Goal: Task Accomplishment & Management: Manage account settings

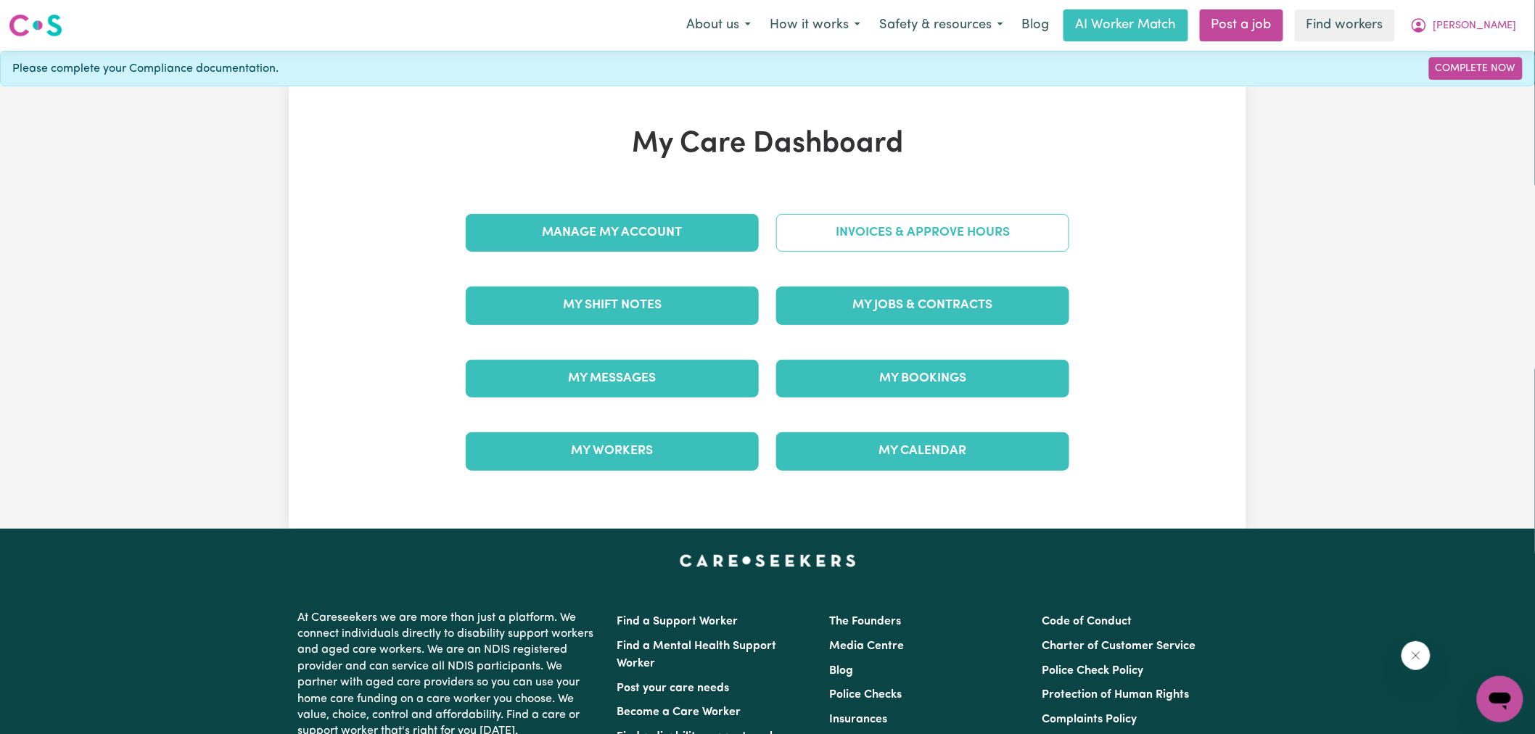
click at [904, 214] on link "Invoices & Approve Hours" at bounding box center [922, 233] width 293 height 38
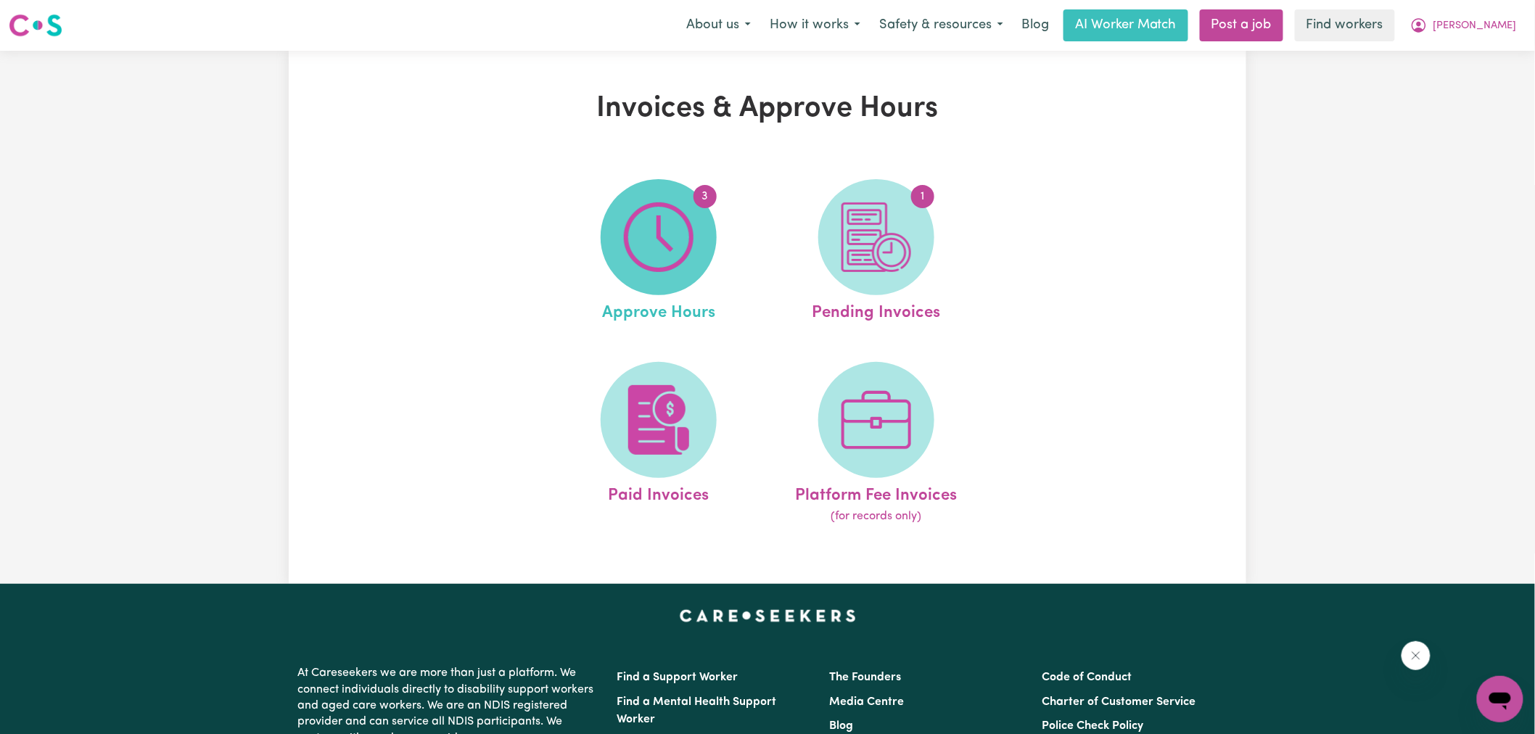
click at [682, 231] on img at bounding box center [659, 237] width 70 height 70
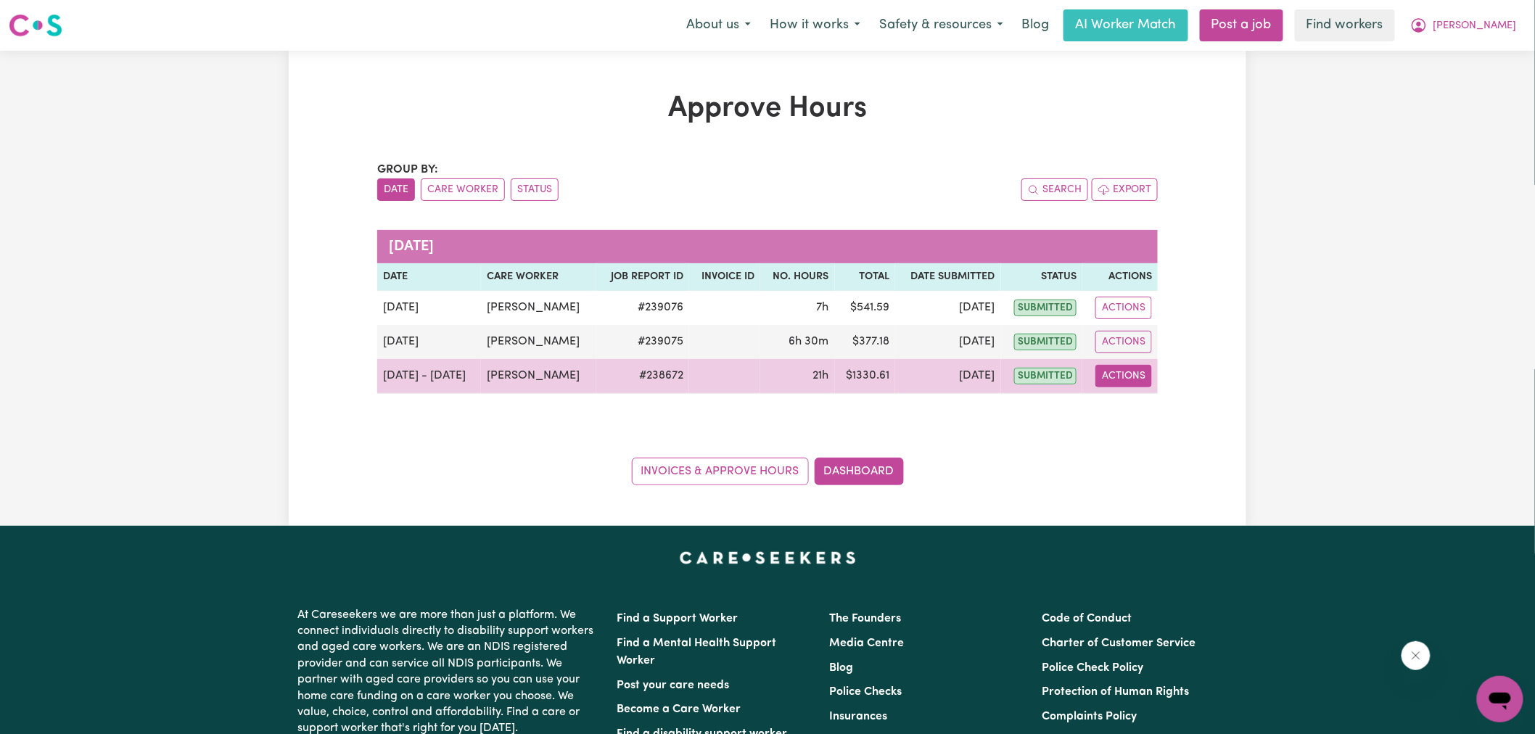
click at [1133, 382] on button "Actions" at bounding box center [1123, 376] width 57 height 22
click at [1144, 418] on link "View Job Report" at bounding box center [1161, 409] width 124 height 29
select select "pm"
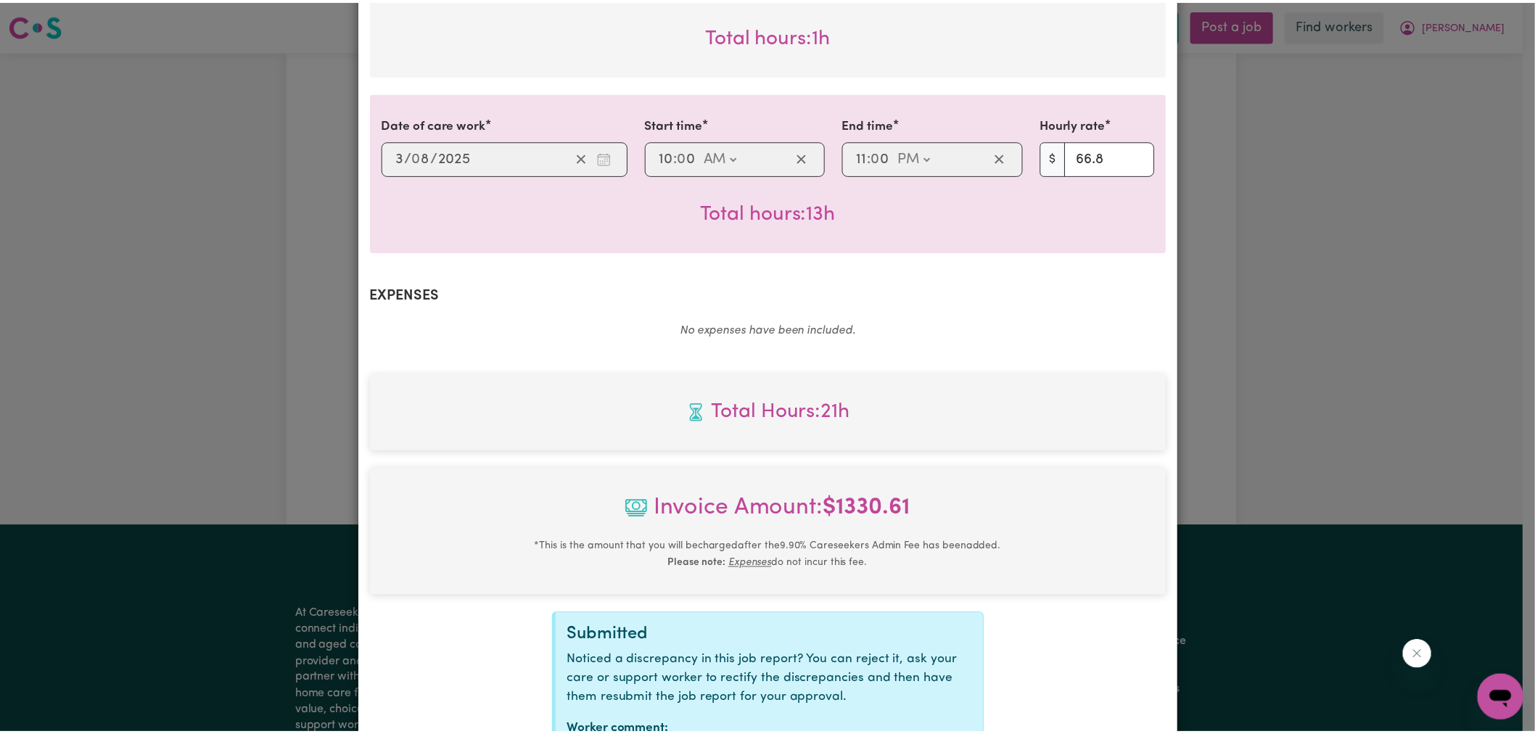
scroll to position [738, 0]
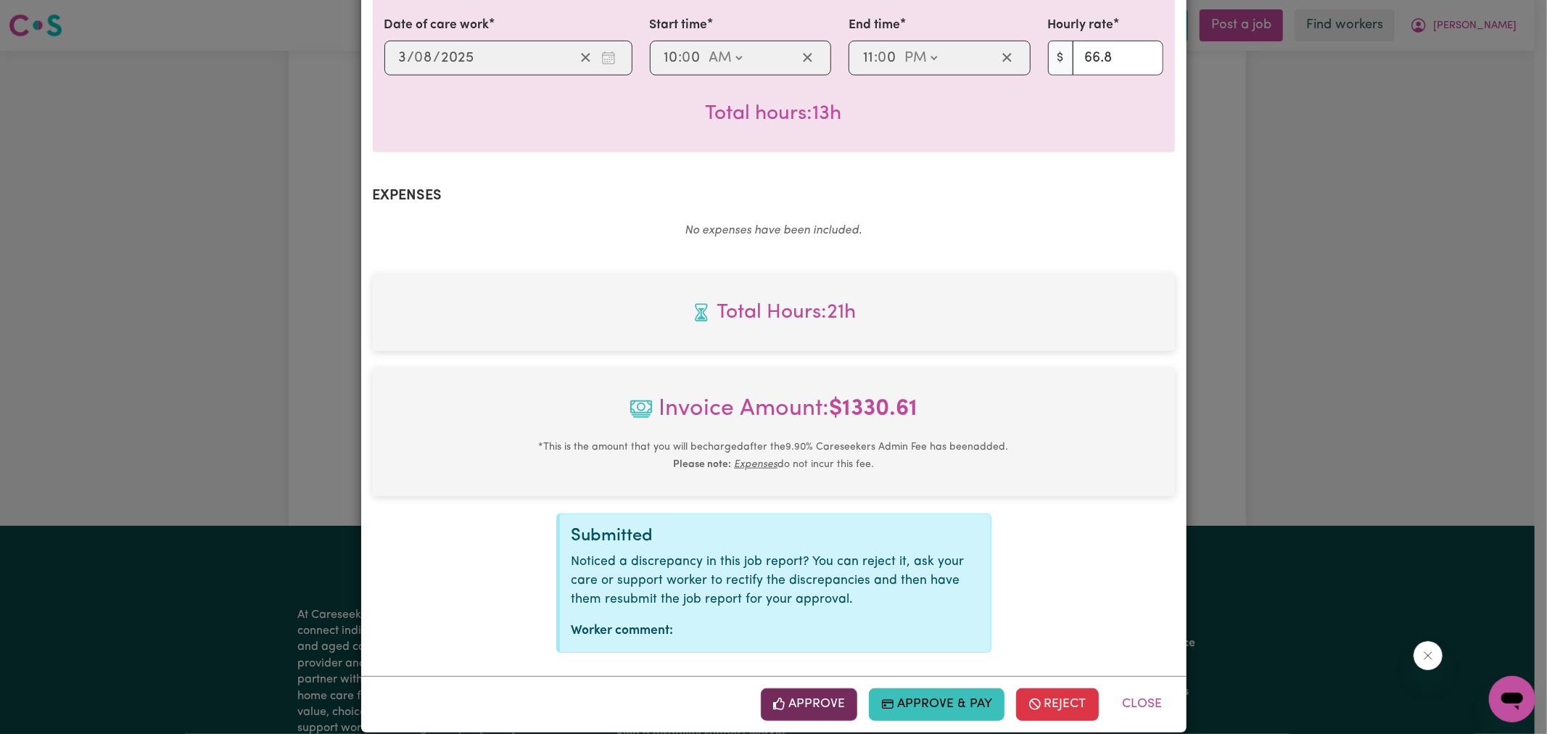
click at [836, 688] on button "Approve" at bounding box center [809, 704] width 97 height 32
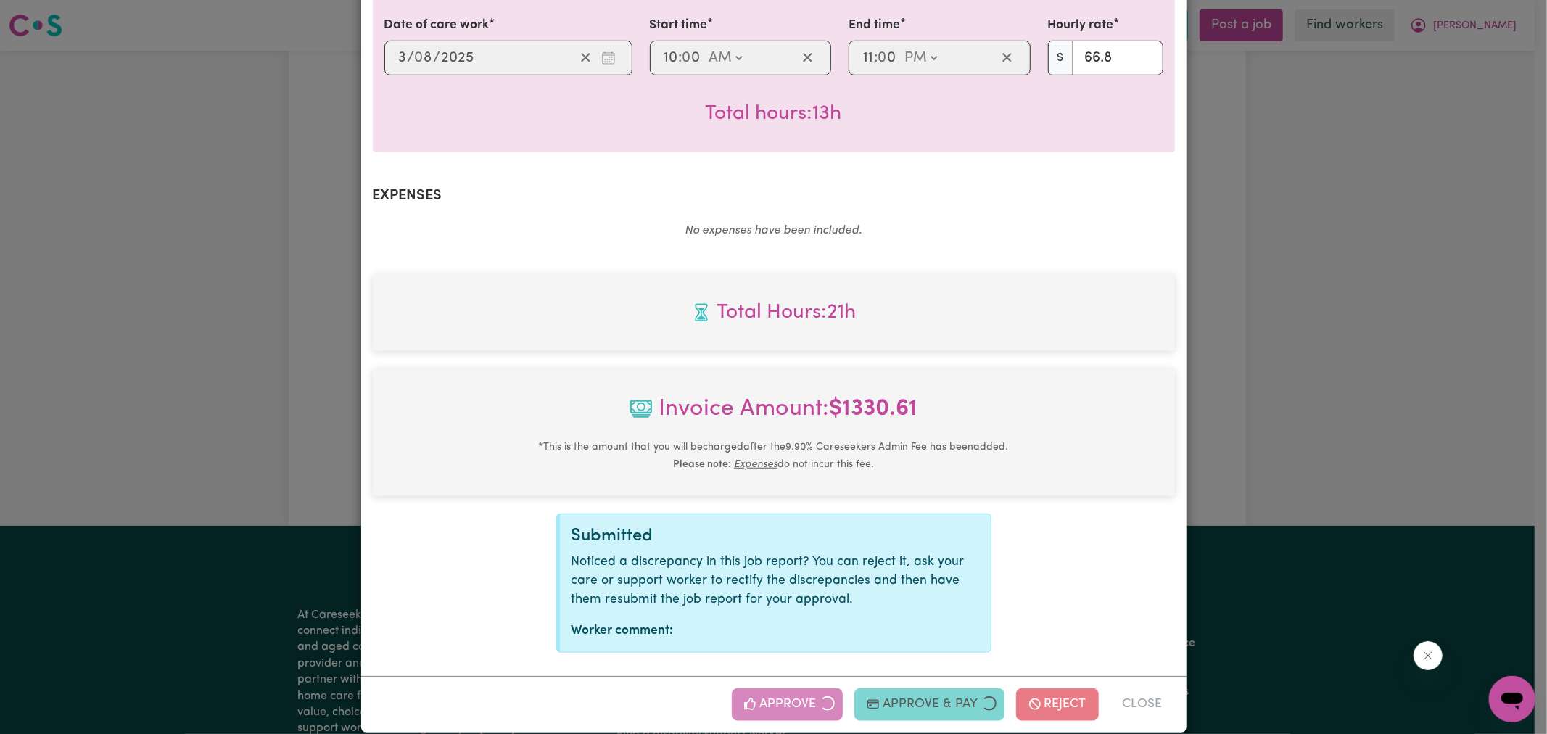
click at [1279, 439] on div "Job Report # 238672 - [PERSON_NAME] Summary Job report # 238672 Client name: [P…" at bounding box center [773, 367] width 1547 height 734
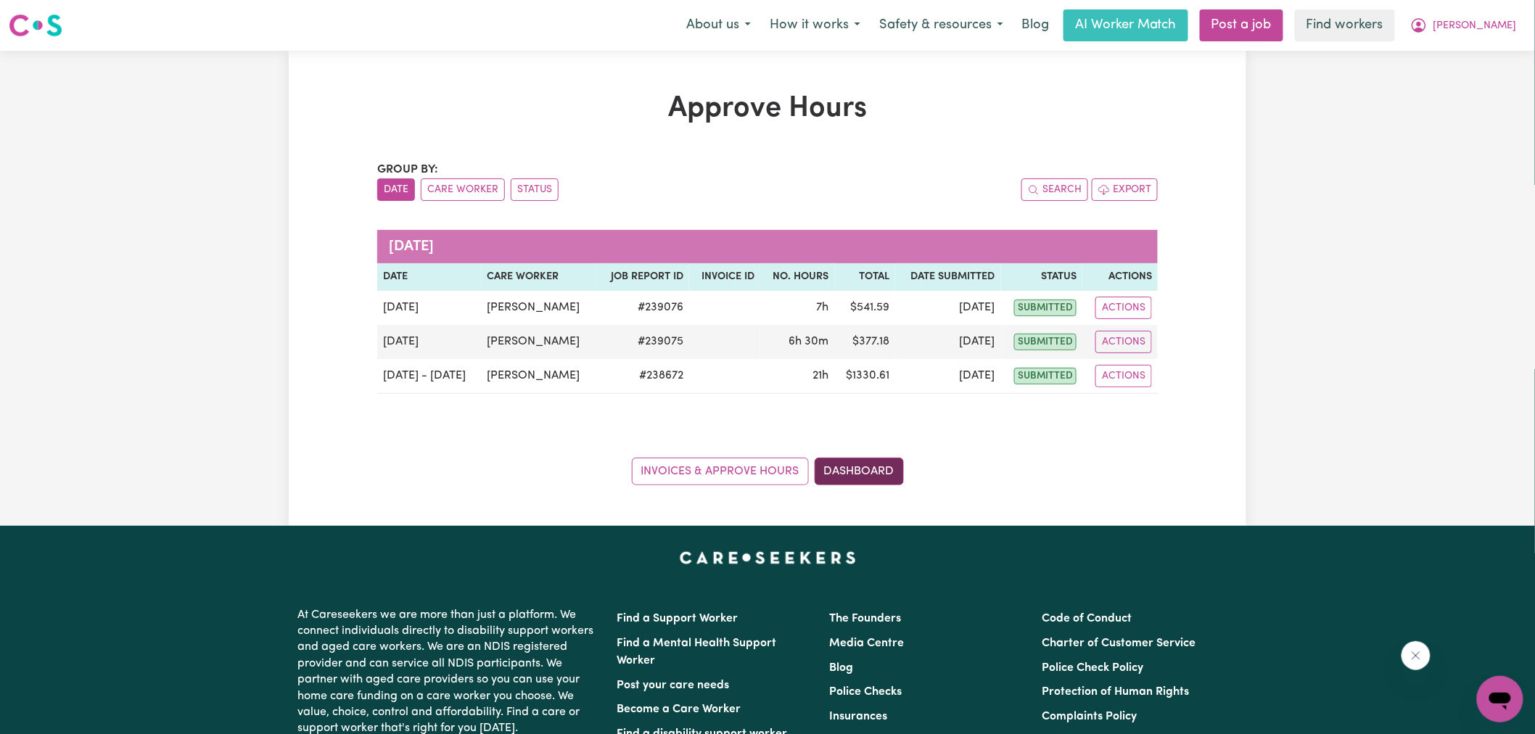
click at [887, 471] on link "Dashboard" at bounding box center [858, 472] width 89 height 28
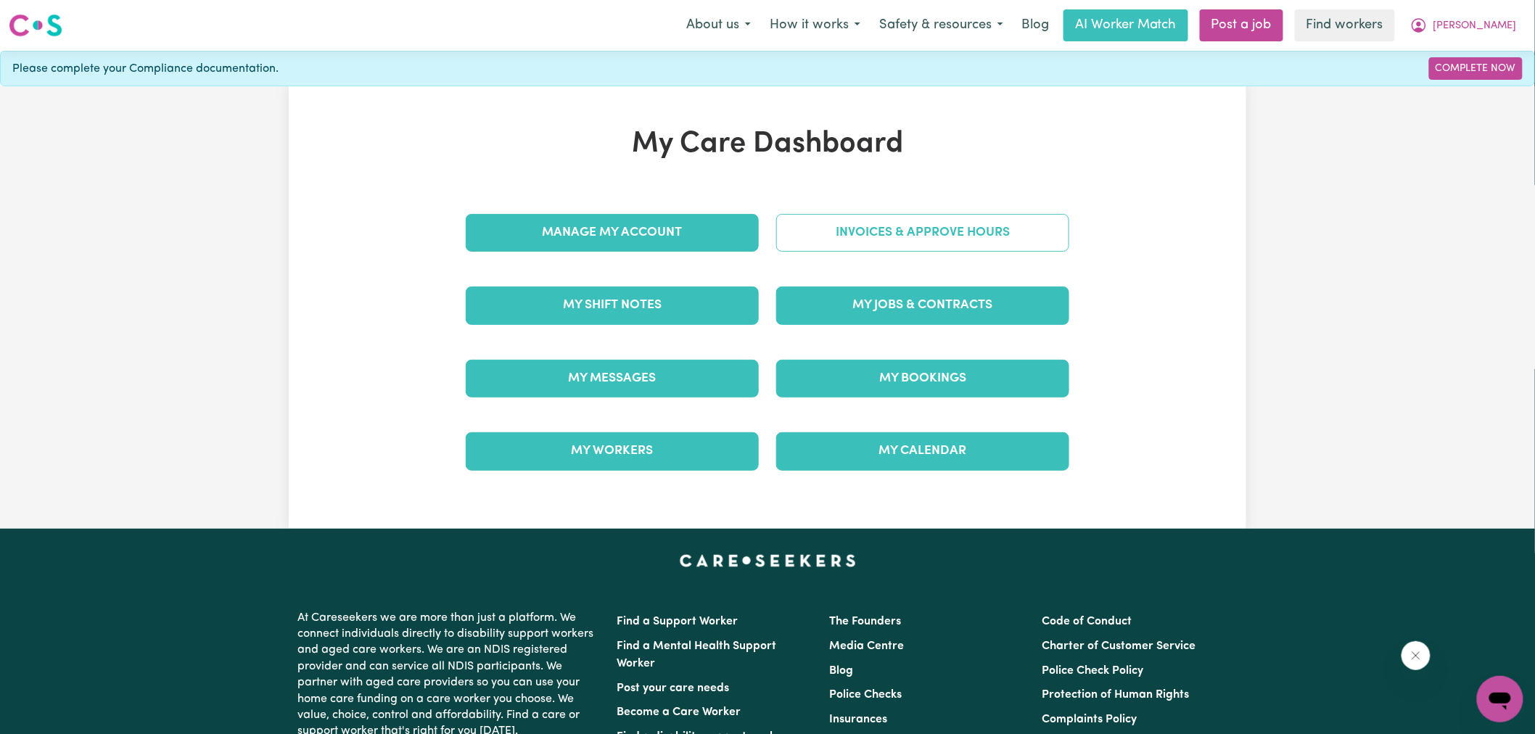
click at [862, 221] on link "Invoices & Approve Hours" at bounding box center [922, 233] width 293 height 38
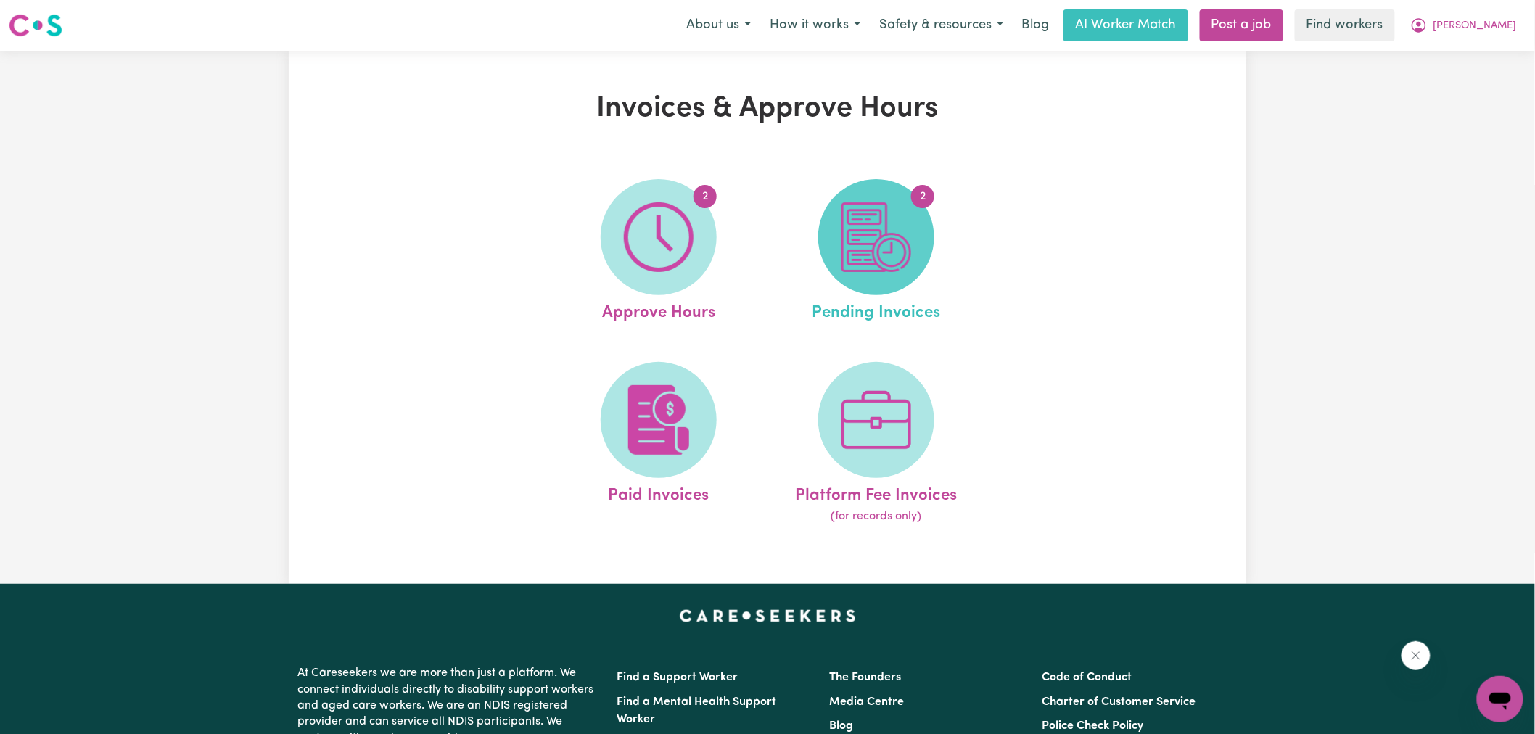
click at [874, 249] on img at bounding box center [876, 237] width 70 height 70
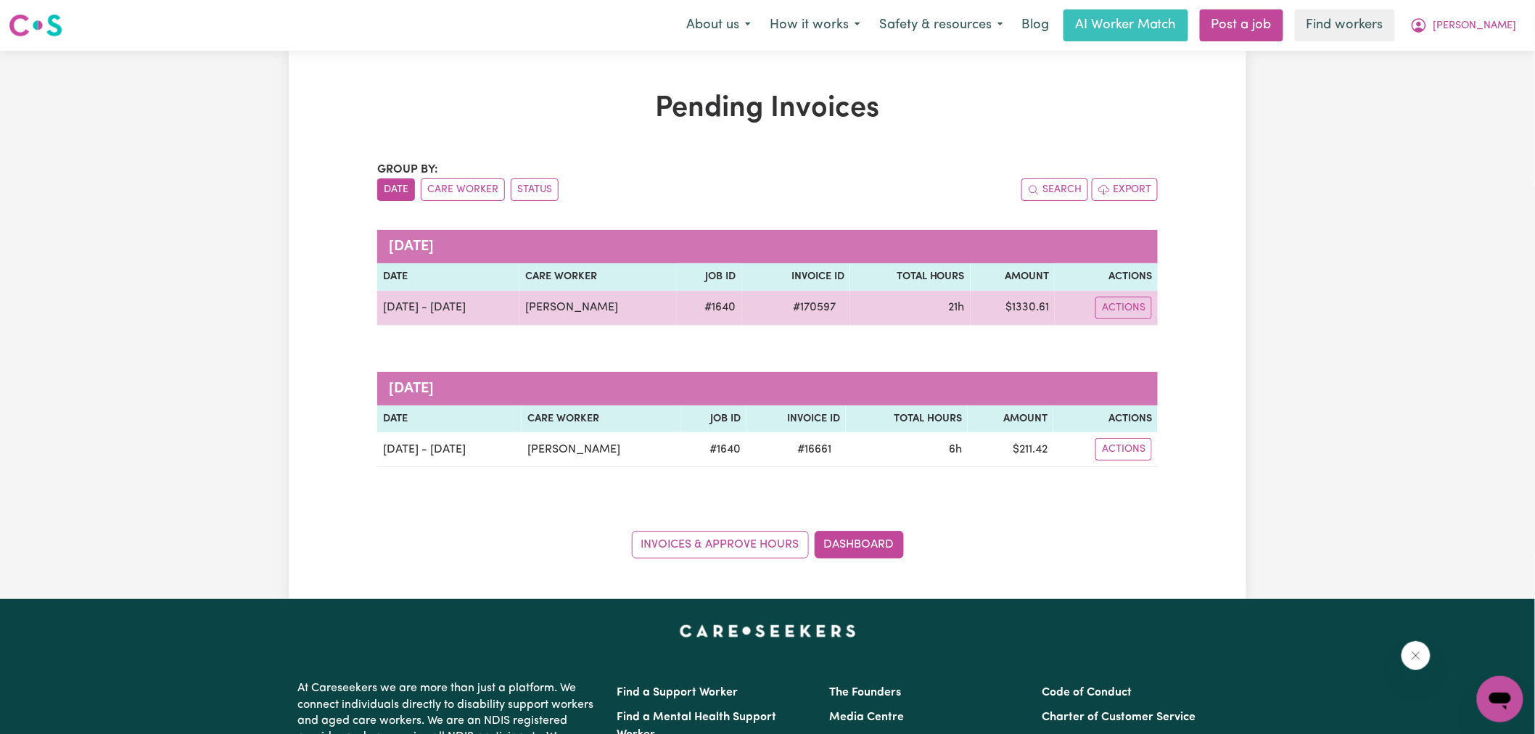
click at [794, 305] on span "# 170597" at bounding box center [814, 307] width 60 height 17
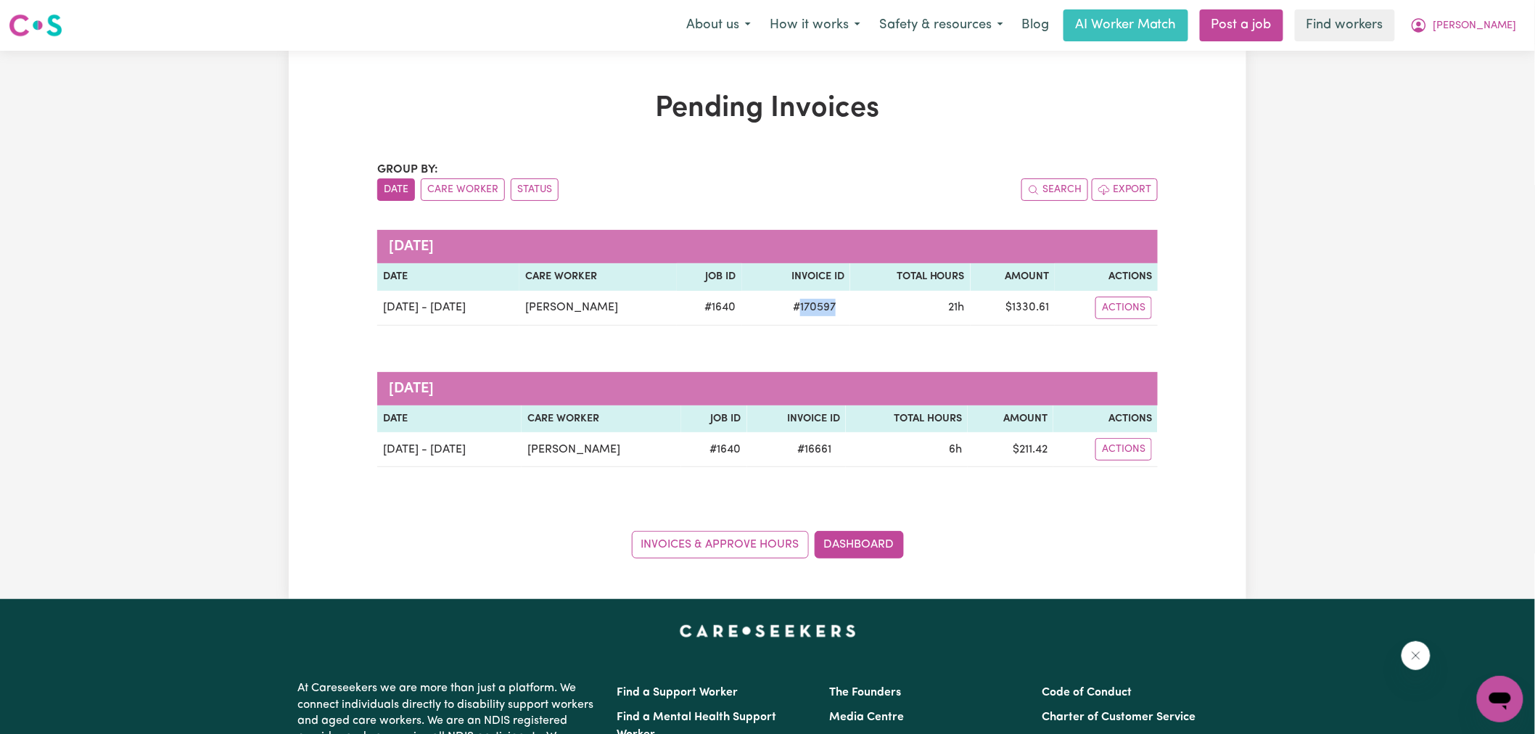
copy span "170597"
click at [843, 546] on link "Dashboard" at bounding box center [858, 545] width 89 height 28
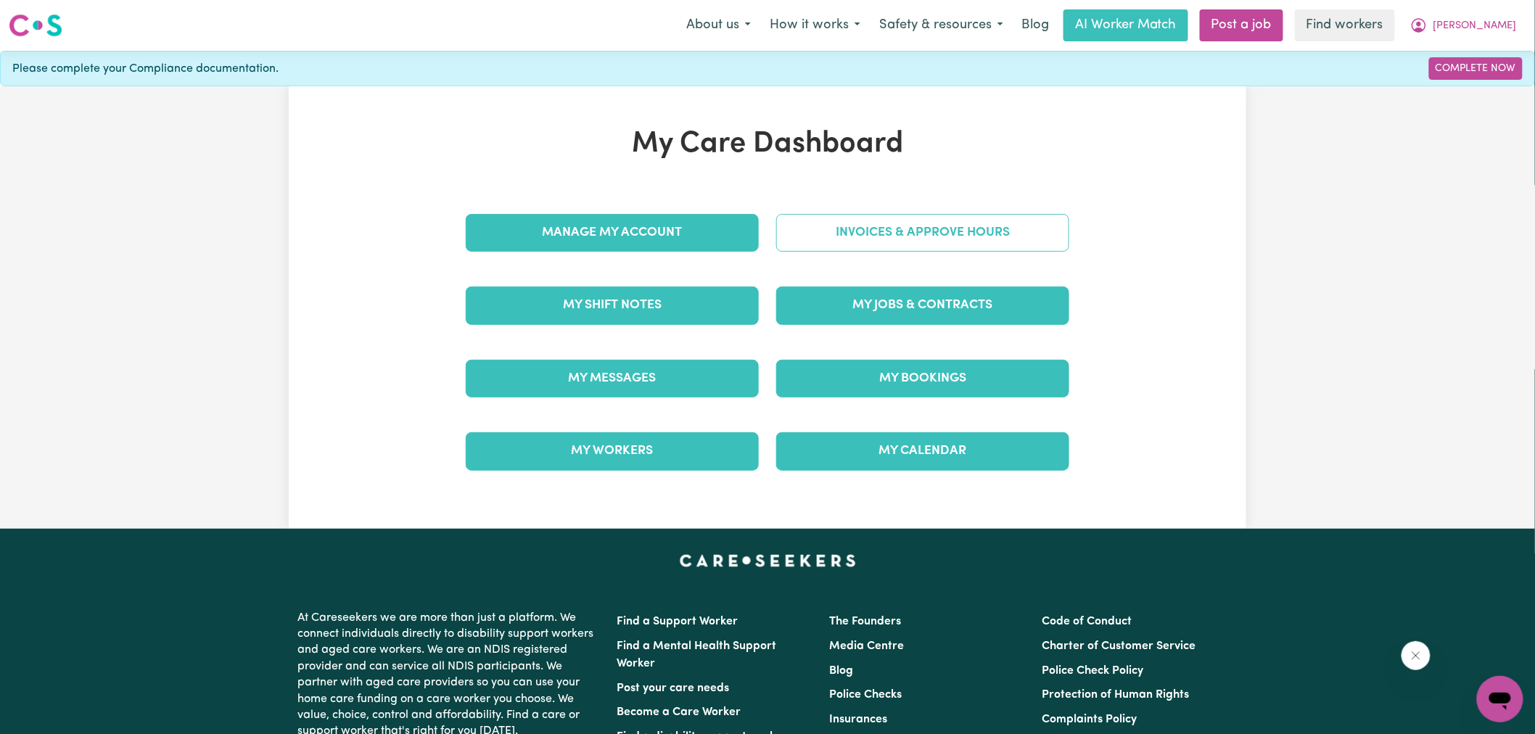
click at [845, 236] on link "Invoices & Approve Hours" at bounding box center [922, 233] width 293 height 38
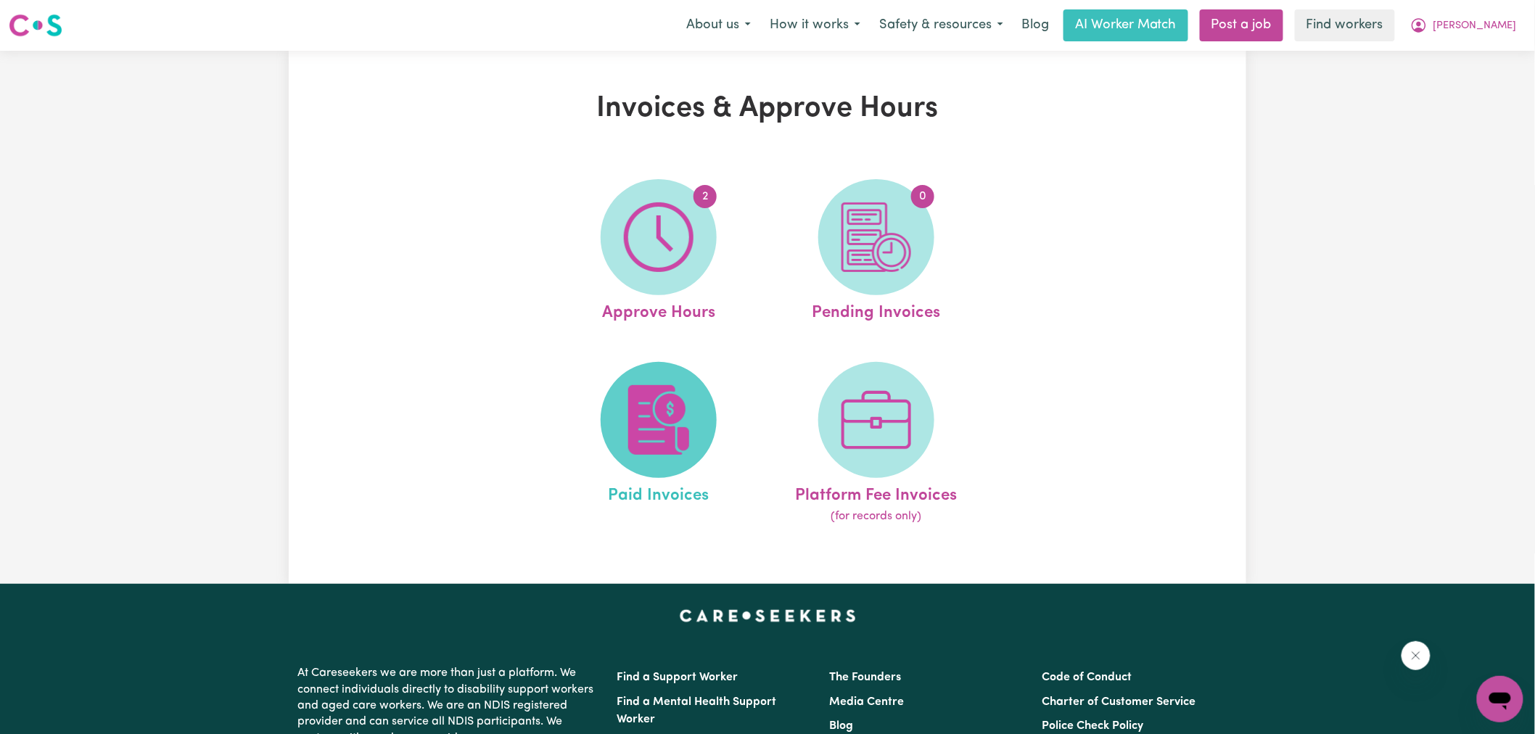
click at [686, 422] on img at bounding box center [659, 420] width 70 height 70
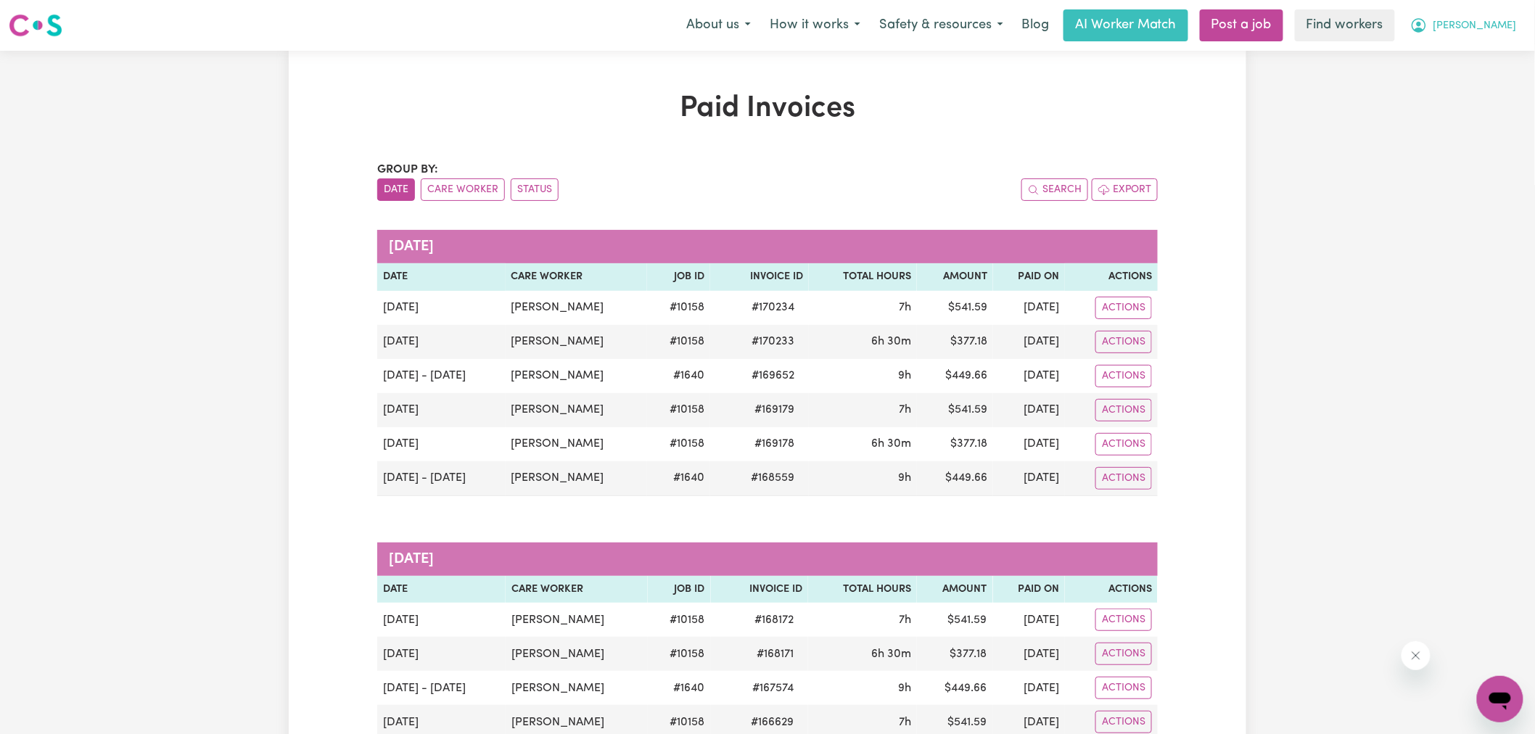
click at [1500, 15] on button "[PERSON_NAME]" at bounding box center [1462, 25] width 125 height 30
click at [1491, 56] on link "My Dashboard" at bounding box center [1468, 57] width 115 height 28
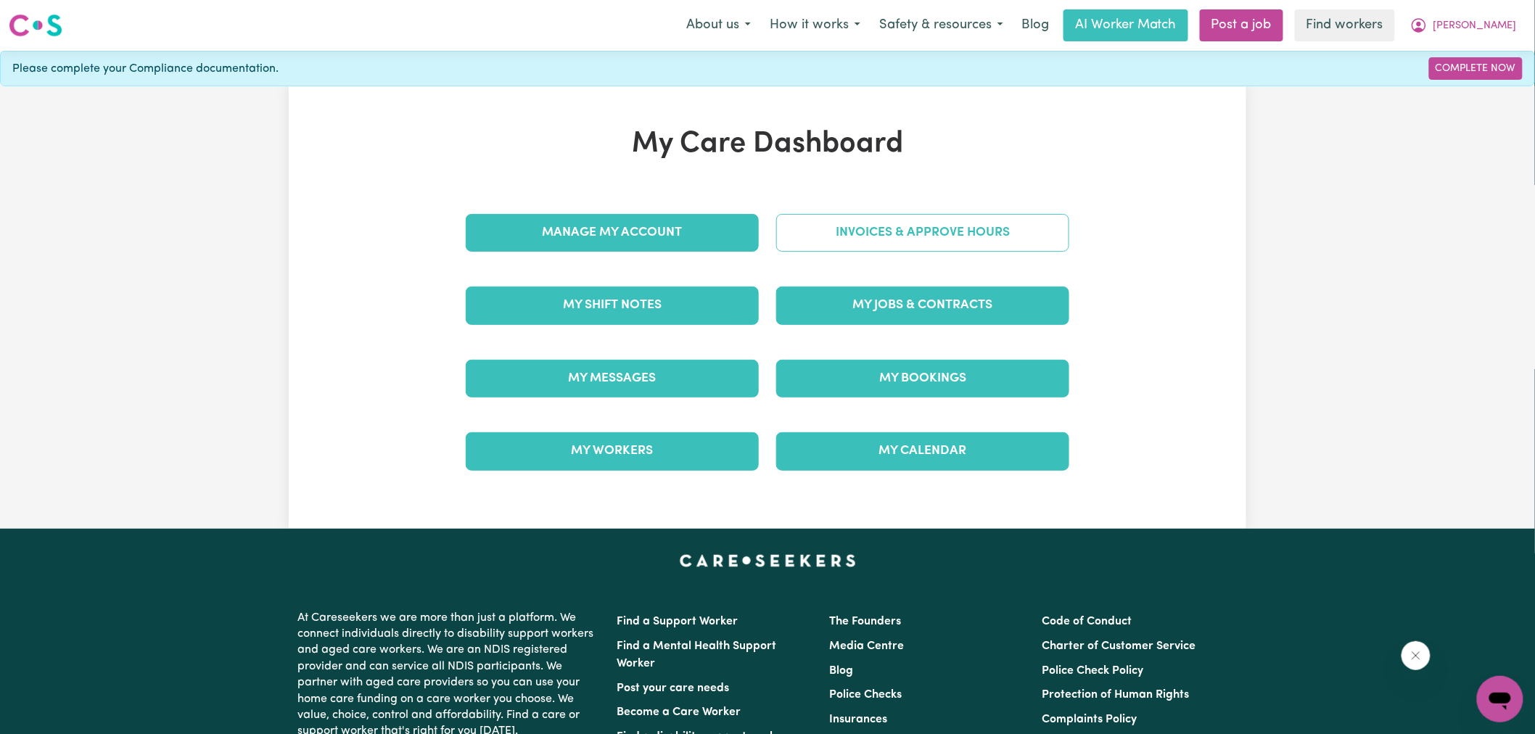
click at [1026, 218] on link "Invoices & Approve Hours" at bounding box center [922, 233] width 293 height 38
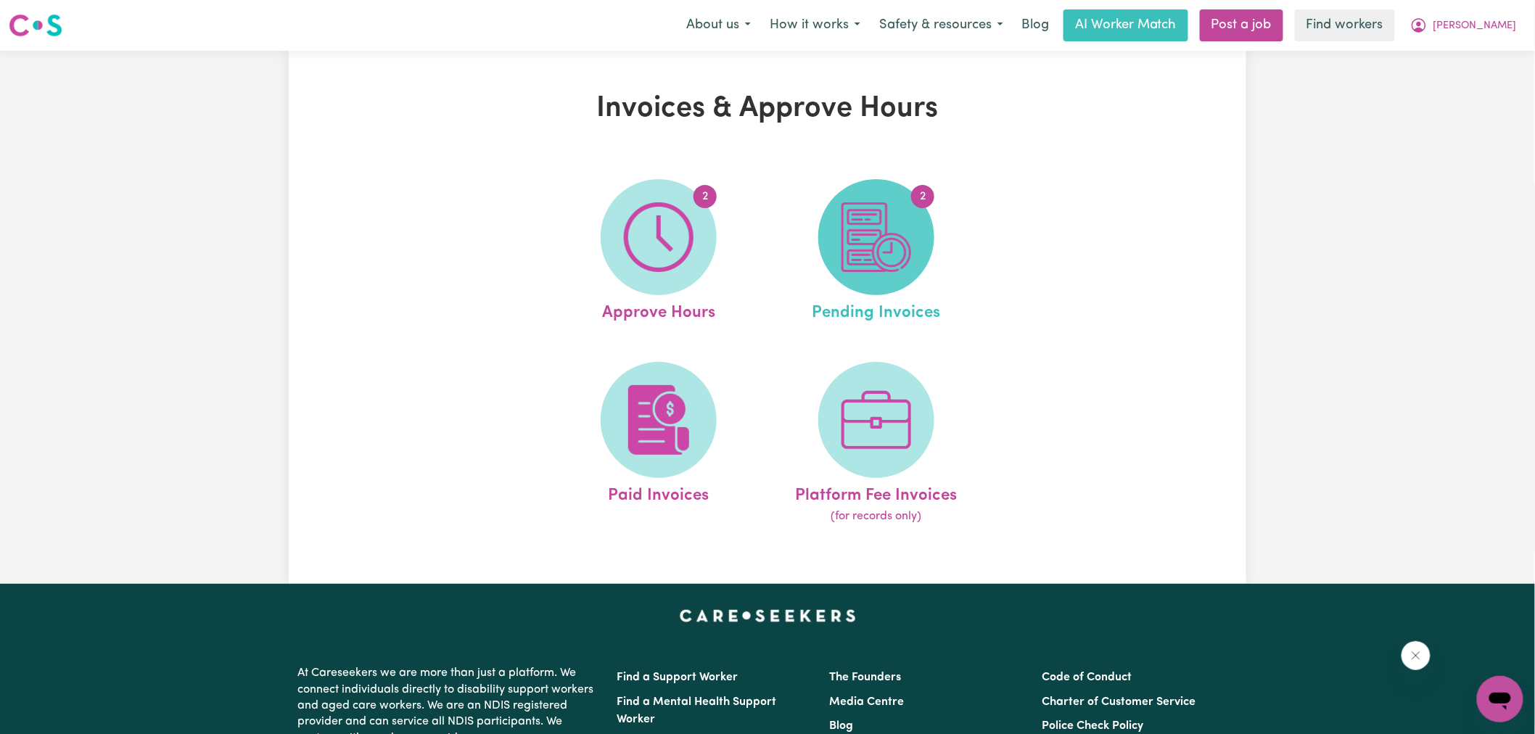
click at [891, 254] on img at bounding box center [876, 237] width 70 height 70
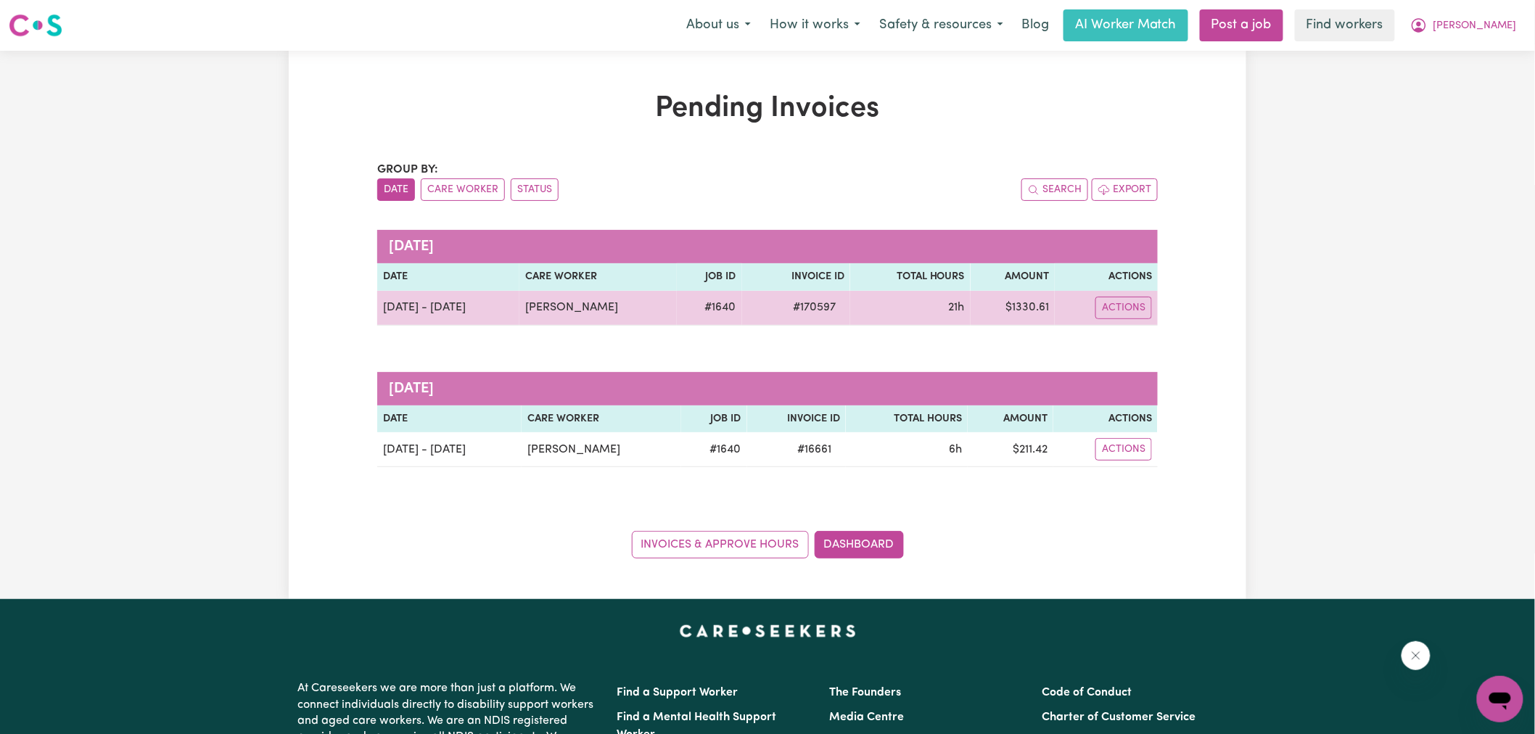
click at [1024, 303] on td "$ 1330.61" at bounding box center [1012, 308] width 84 height 35
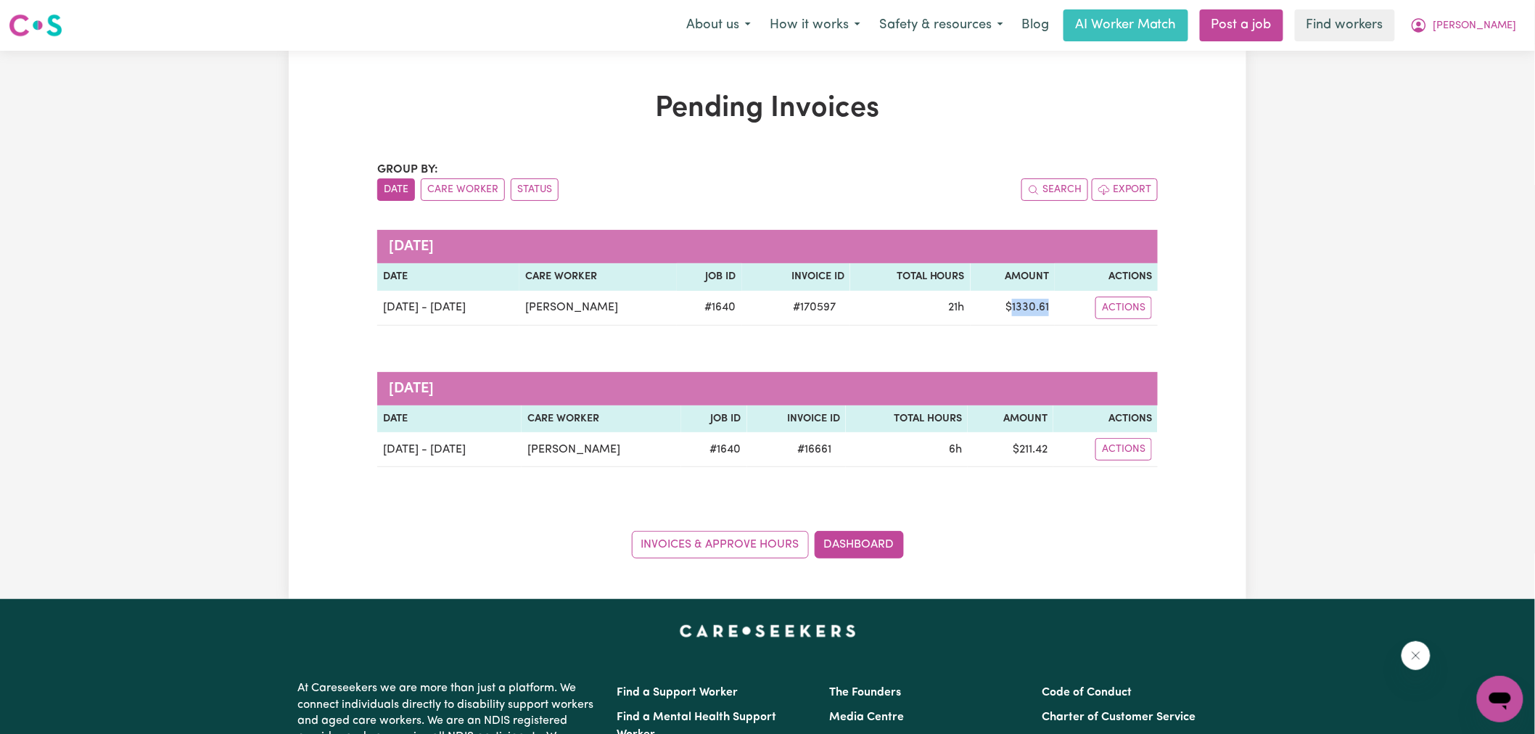
copy td "1330.61"
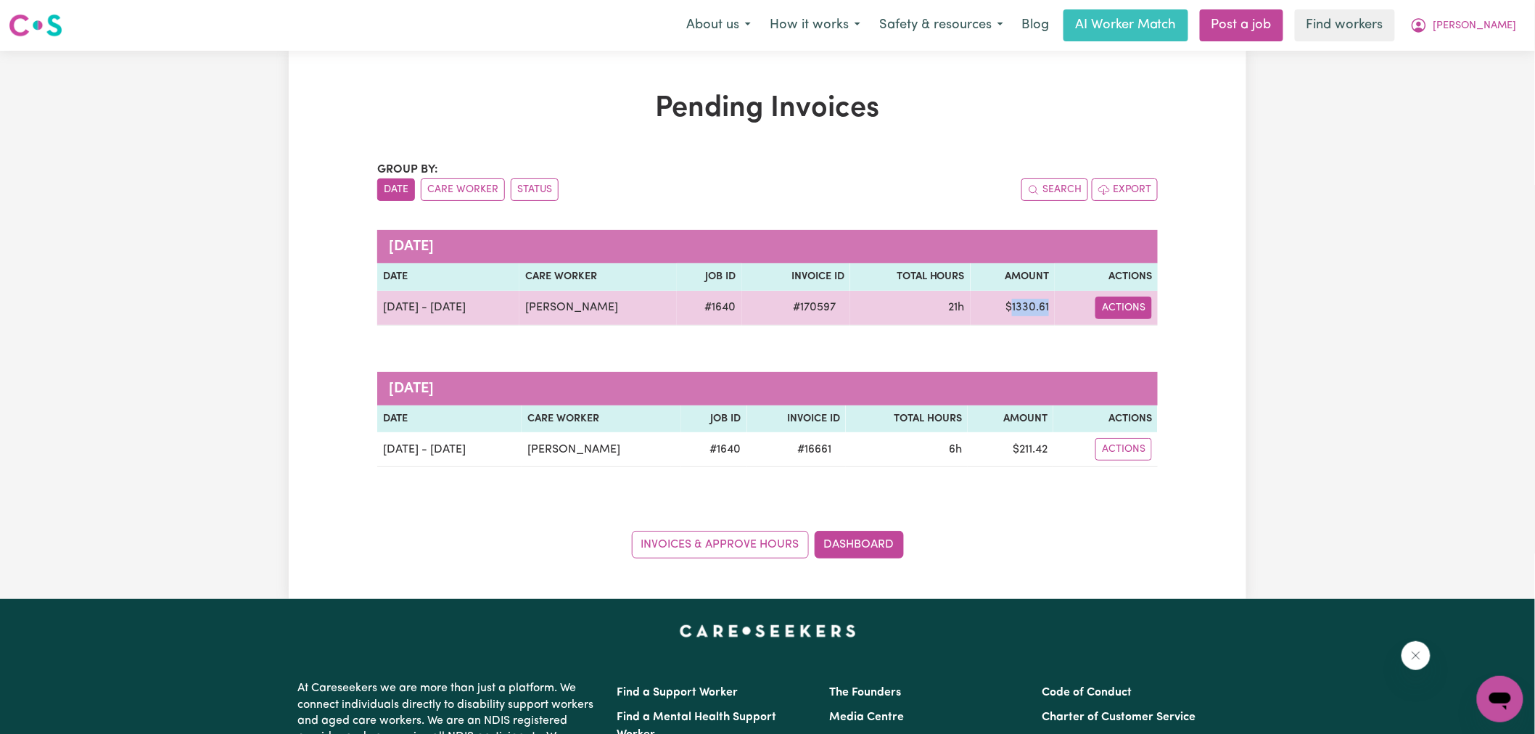
click at [1120, 319] on button "Actions" at bounding box center [1123, 308] width 57 height 22
click at [1129, 331] on link "Download Invoice" at bounding box center [1168, 341] width 133 height 29
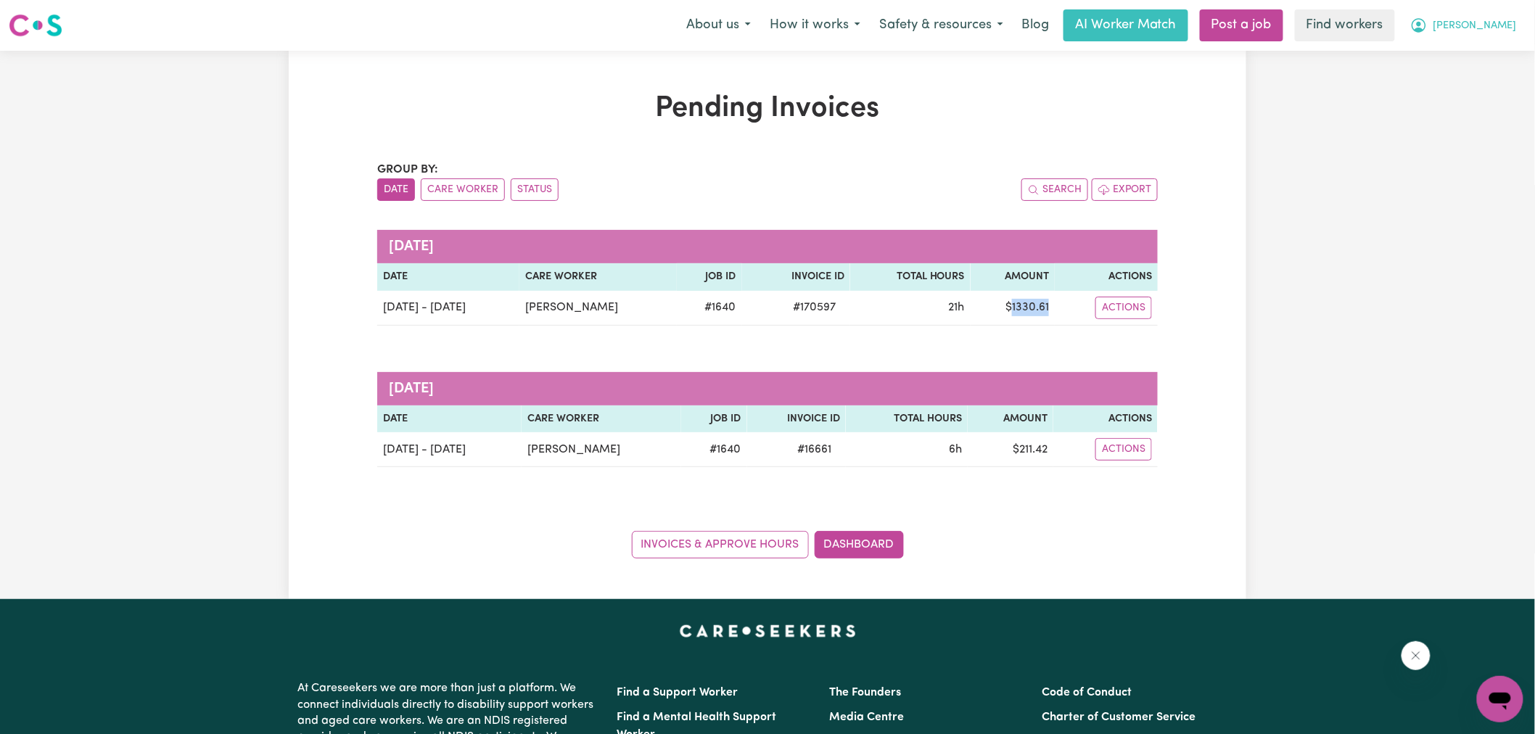
click at [1485, 13] on button "[PERSON_NAME]" at bounding box center [1462, 25] width 125 height 30
click at [1469, 95] on link "Logout" at bounding box center [1468, 84] width 115 height 28
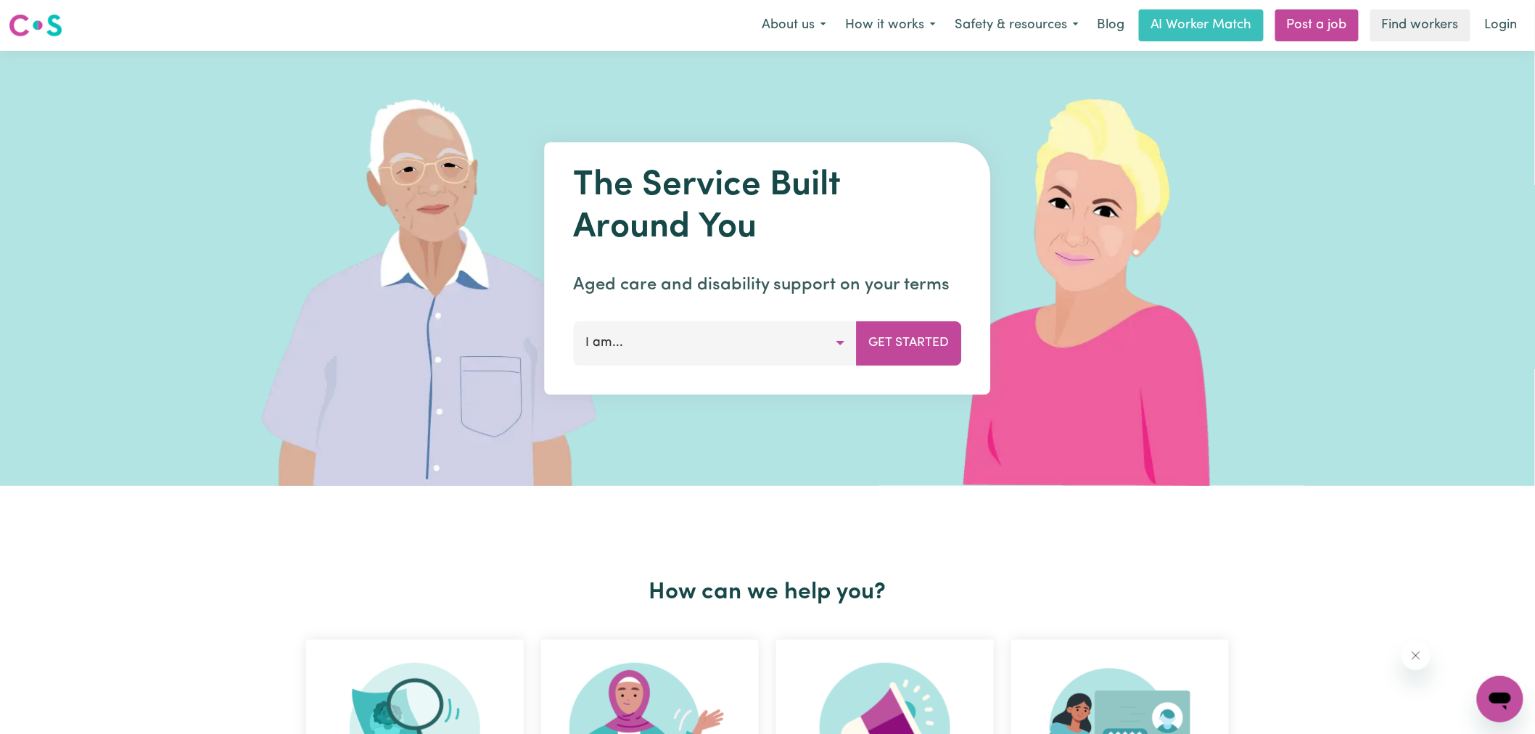
click at [1524, 17] on link "Login" at bounding box center [1501, 25] width 50 height 32
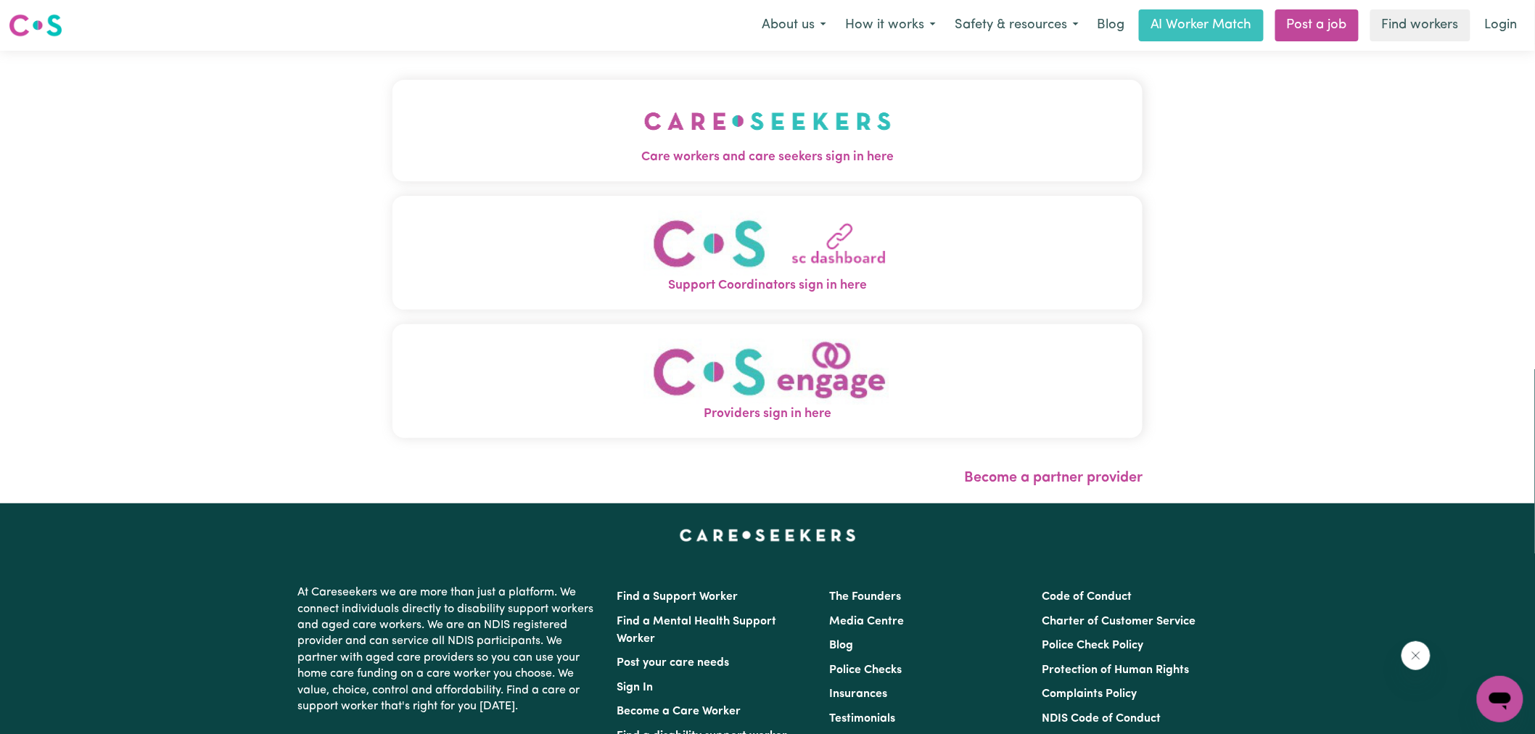
drag, startPoint x: 846, startPoint y: 142, endPoint x: 749, endPoint y: 142, distance: 96.5
click at [849, 142] on button "Care workers and care seekers sign in here" at bounding box center [767, 131] width 750 height 102
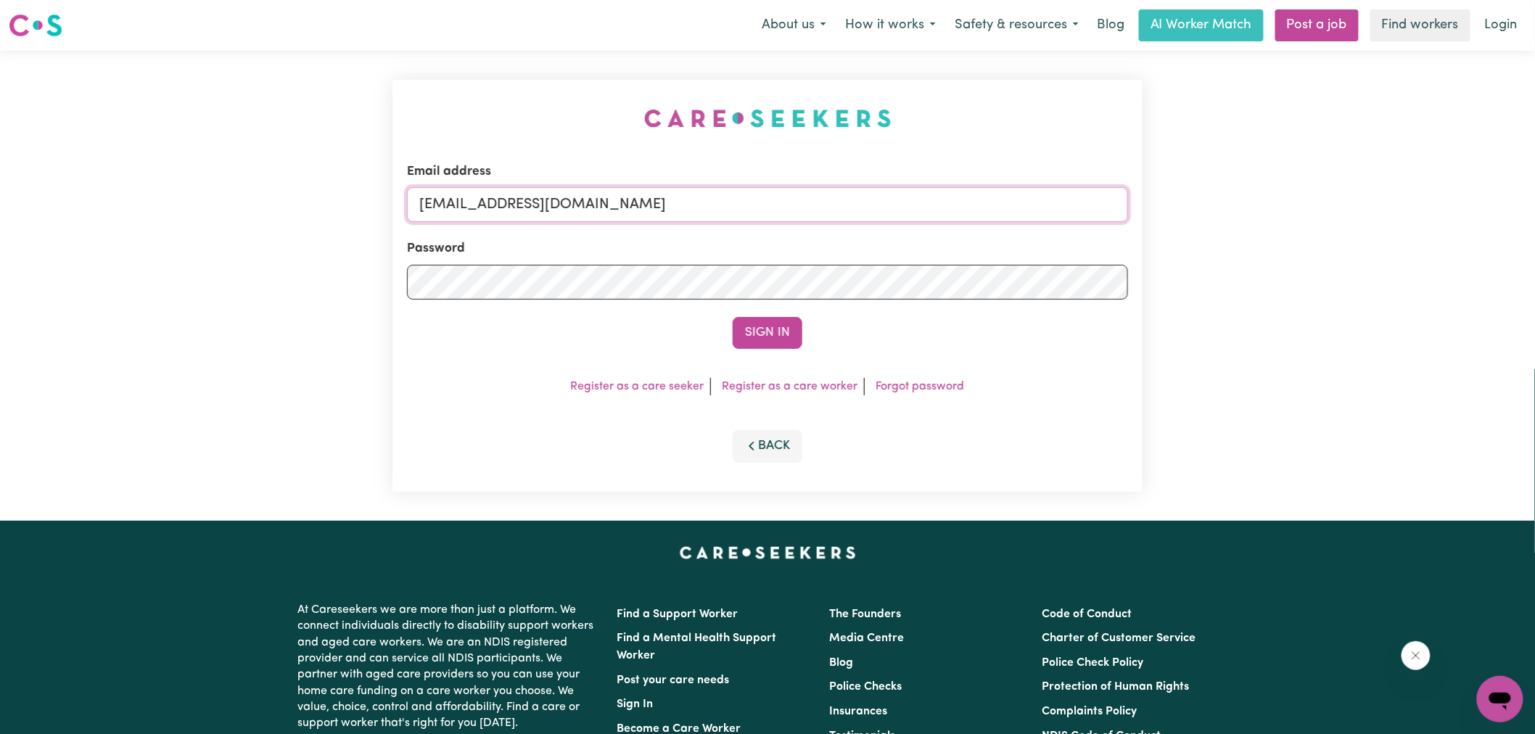
drag, startPoint x: 495, startPoint y: 206, endPoint x: 1406, endPoint y: 265, distance: 912.1
click at [1406, 265] on div "Email address [EMAIL_ADDRESS][DOMAIN_NAME] Password Sign In Register as a care …" at bounding box center [767, 286] width 1535 height 470
type input "superuser~[PERSON_NAME][EMAIL_ADDRESS][DOMAIN_NAME]"
click at [733, 317] on button "Sign In" at bounding box center [768, 333] width 70 height 32
